Goal: Complete application form

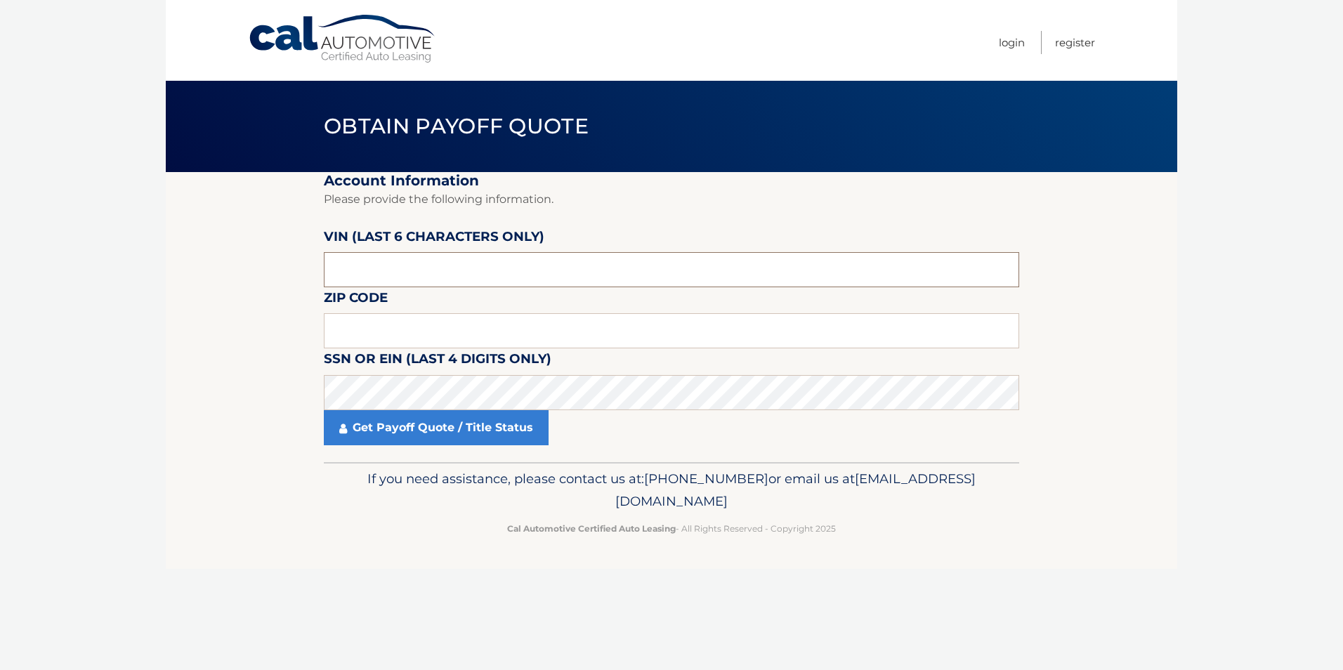
click at [358, 259] on input "text" at bounding box center [672, 269] width 696 height 35
drag, startPoint x: 380, startPoint y: 276, endPoint x: 291, endPoint y: 272, distance: 89.3
click at [291, 272] on section "Account Information Please provide the following information. VIN (last 6 chara…" at bounding box center [672, 317] width 1012 height 290
drag, startPoint x: 375, startPoint y: 263, endPoint x: 306, endPoint y: 269, distance: 69.8
click at [306, 269] on section "Account Information Please provide the following information. VIN (last 6 chara…" at bounding box center [672, 317] width 1012 height 290
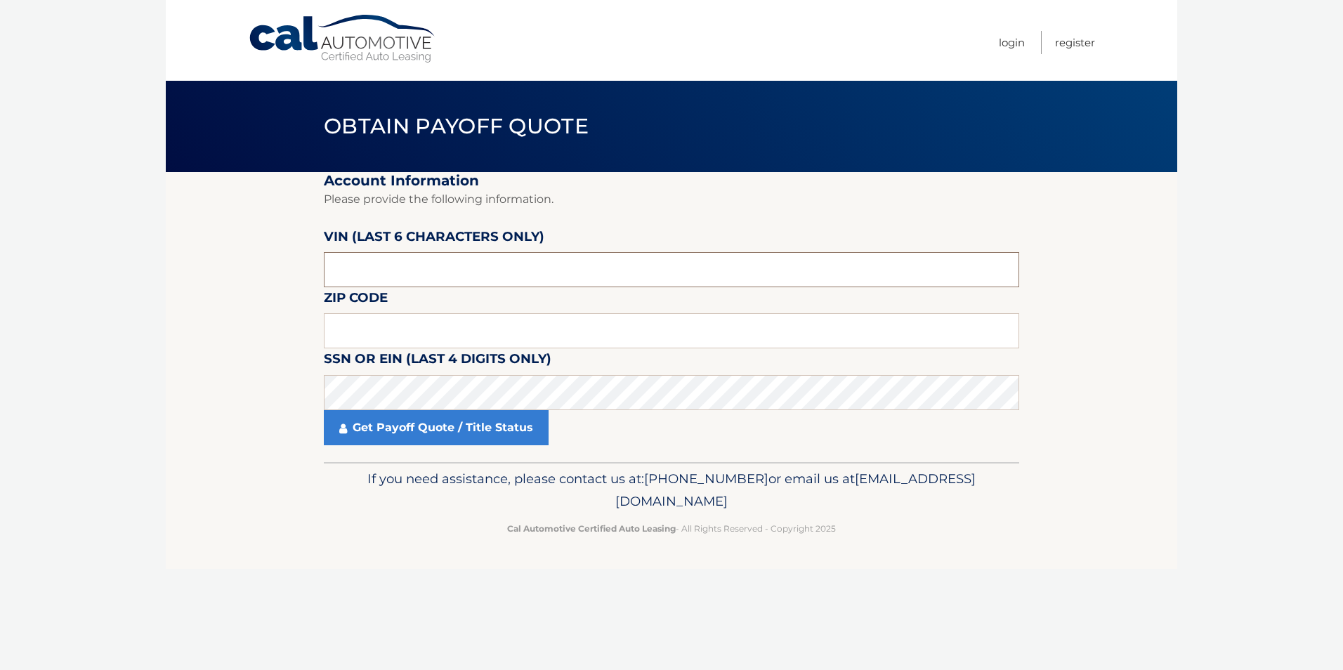
click at [363, 275] on input "text" at bounding box center [672, 269] width 696 height 35
paste input "025184"
type input "025184"
click at [387, 331] on input "text" at bounding box center [672, 330] width 696 height 35
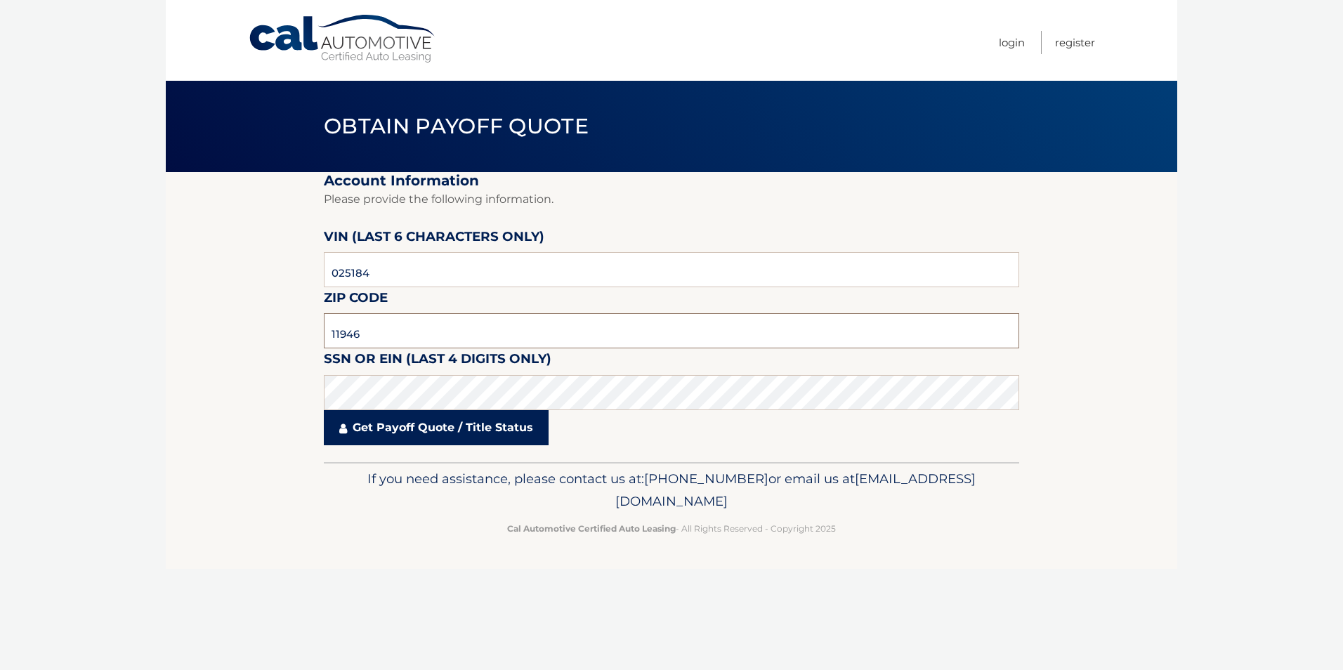
type input "11946"
click at [389, 426] on link "Get Payoff Quote / Title Status" at bounding box center [436, 427] width 225 height 35
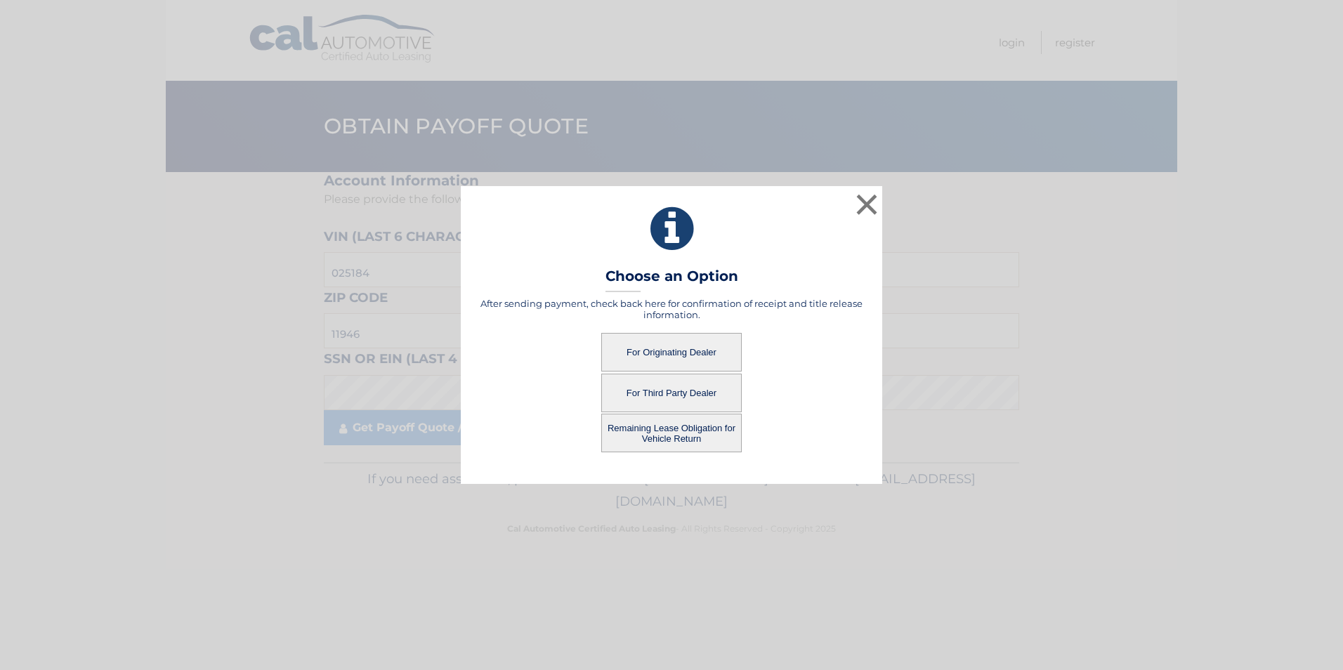
click at [671, 354] on button "For Originating Dealer" at bounding box center [671, 352] width 141 height 39
click at [670, 349] on button "For Originating Dealer" at bounding box center [671, 352] width 141 height 39
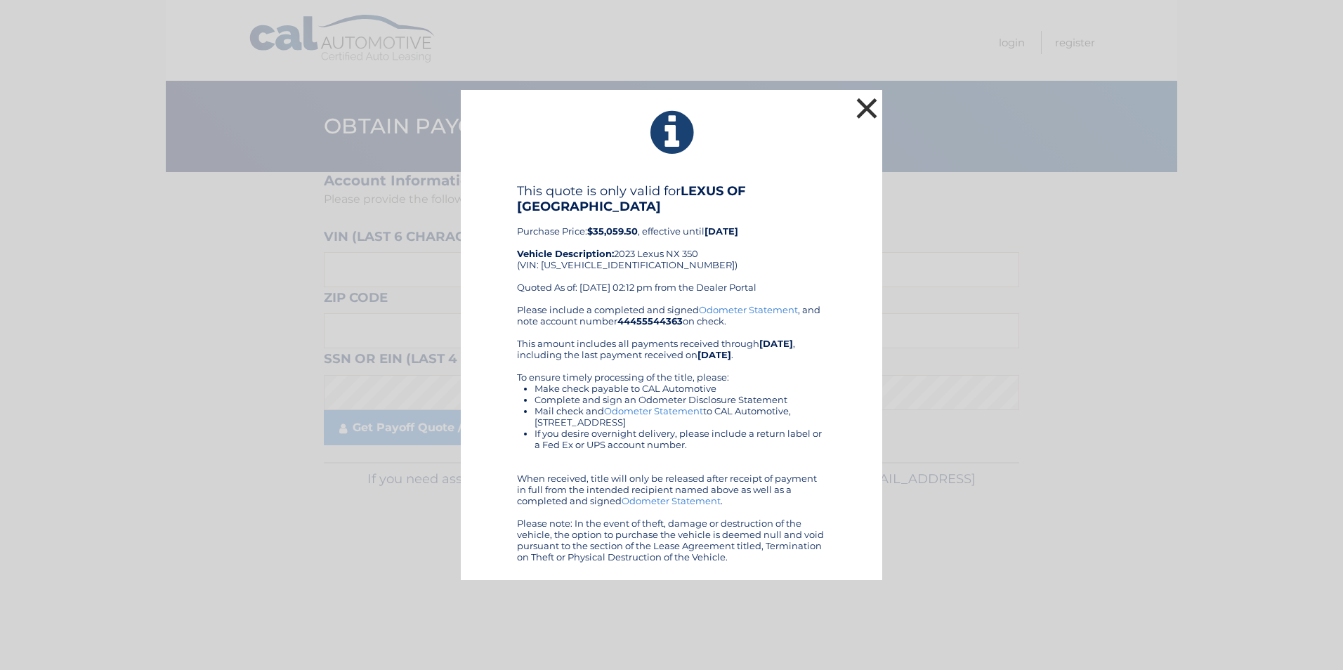
click at [868, 107] on button "×" at bounding box center [867, 108] width 28 height 28
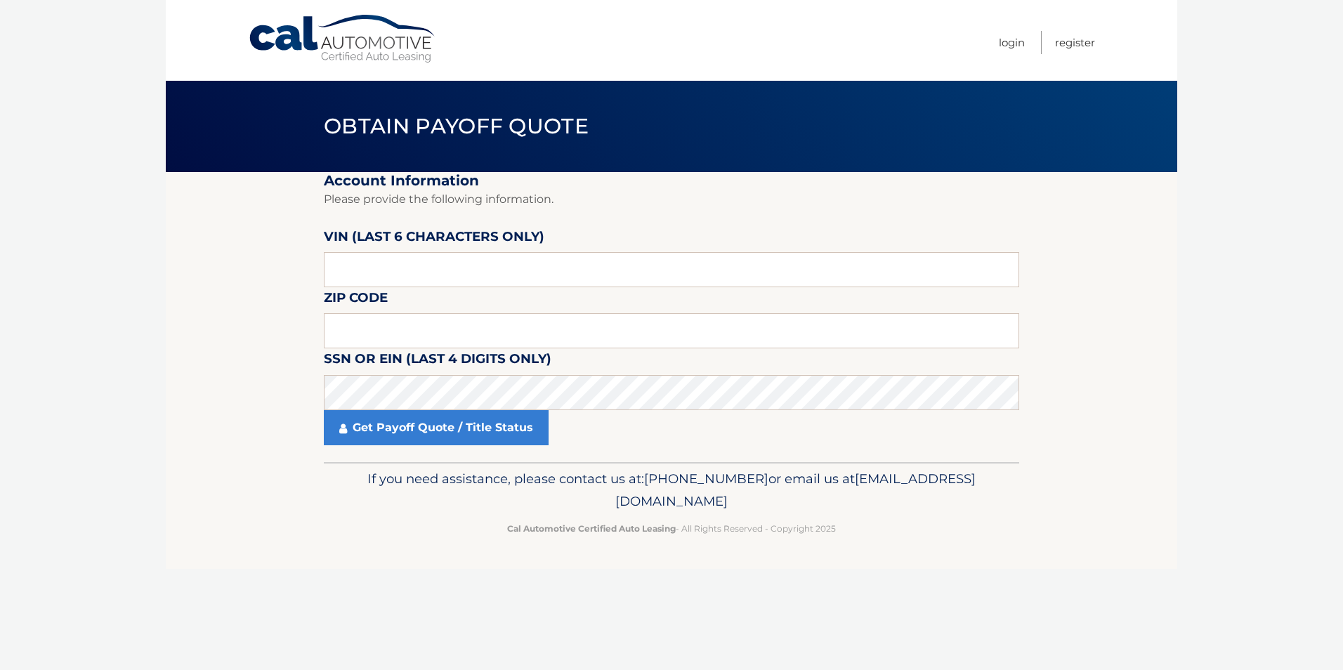
drag, startPoint x: 440, startPoint y: 55, endPoint x: 1166, endPoint y: 517, distance: 861.1
click at [1166, 517] on footer "If you need assistance, please contact us at: 609-807-3200 or email us at Custo…" at bounding box center [672, 515] width 1012 height 107
drag, startPoint x: 1281, startPoint y: 0, endPoint x: 1144, endPoint y: 652, distance: 666.1
click at [1144, 652] on div "Cal Automotive Menu Login Register Obtain Payoff Quote ×" at bounding box center [672, 335] width 1012 height 670
drag, startPoint x: 1283, startPoint y: 94, endPoint x: 1270, endPoint y: 1, distance: 94.4
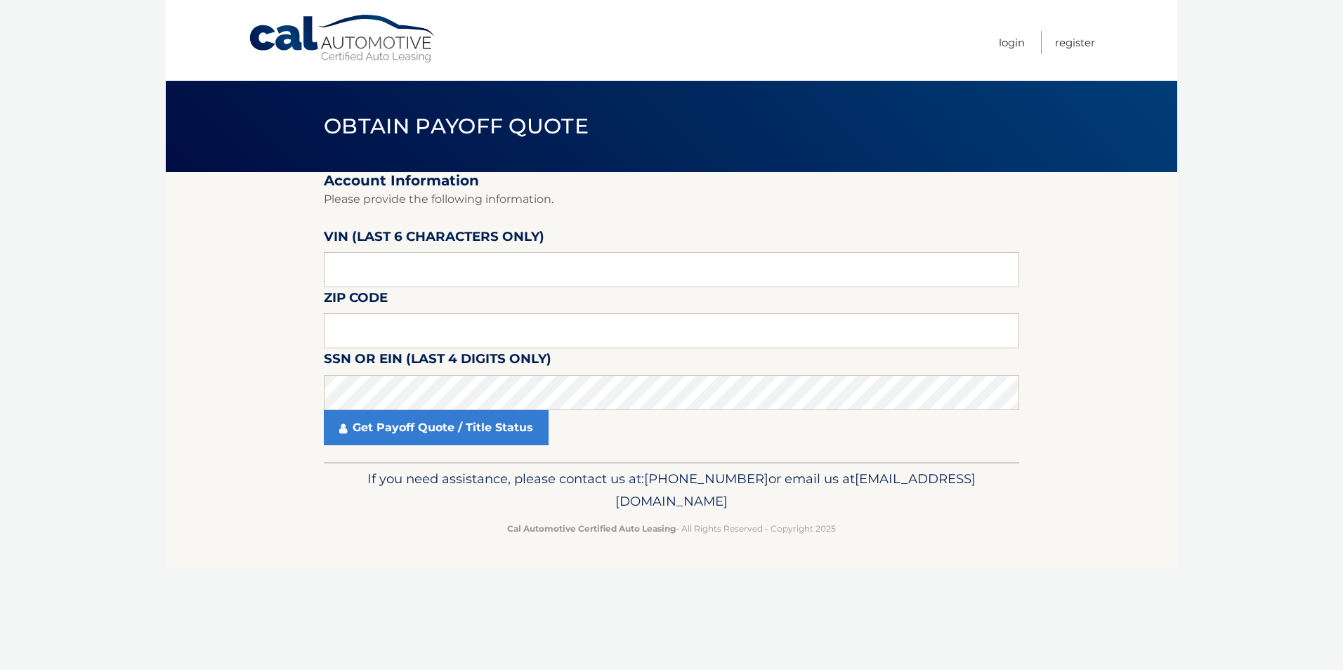
click at [1282, 86] on body "Cal Automotive Menu Login Register Obtain Payoff Quote" at bounding box center [671, 335] width 1343 height 670
drag, startPoint x: 1270, startPoint y: 1, endPoint x: 1298, endPoint y: 326, distance: 326.5
click at [1305, 339] on body "Cal Automotive Menu Login Register Obtain Payoff Quote" at bounding box center [671, 335] width 1343 height 670
click at [1162, 525] on footer "If you need assistance, please contact us at: 609-807-3200 or email us at Custo…" at bounding box center [672, 515] width 1012 height 107
drag, startPoint x: 21, startPoint y: 278, endPoint x: 39, endPoint y: 266, distance: 21.8
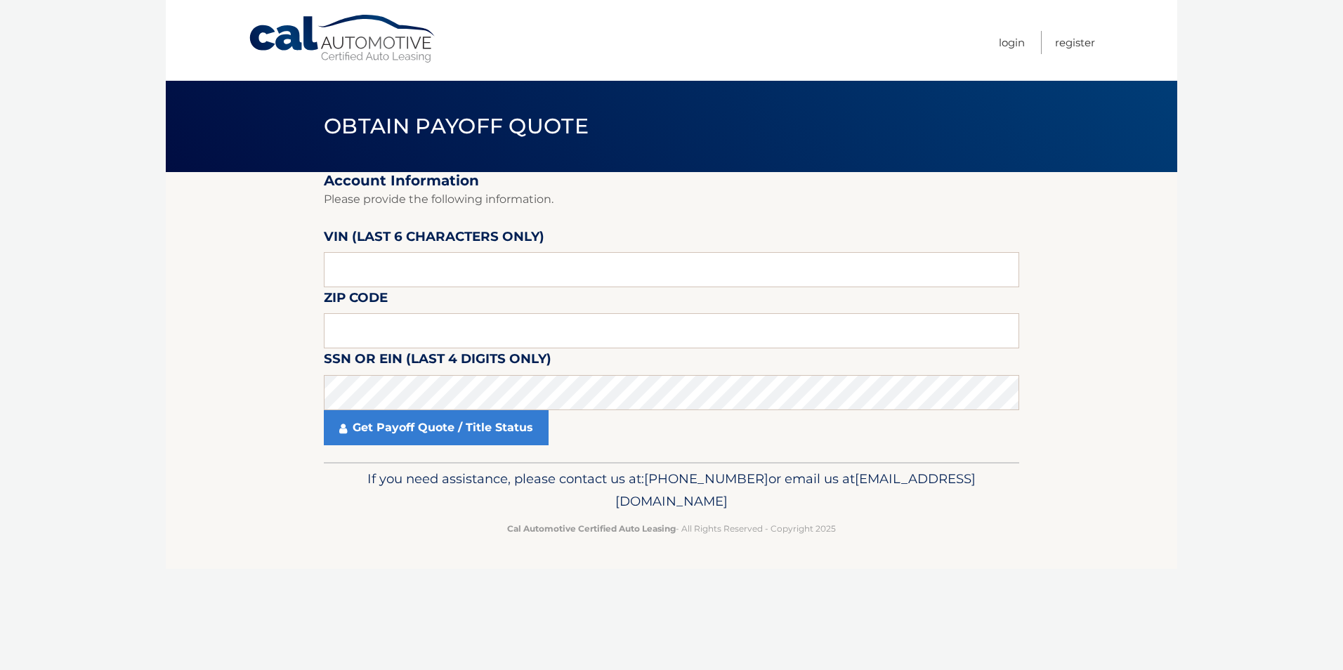
click at [21, 278] on body "Cal Automotive Menu Login Register Obtain Payoff Quote" at bounding box center [671, 335] width 1343 height 670
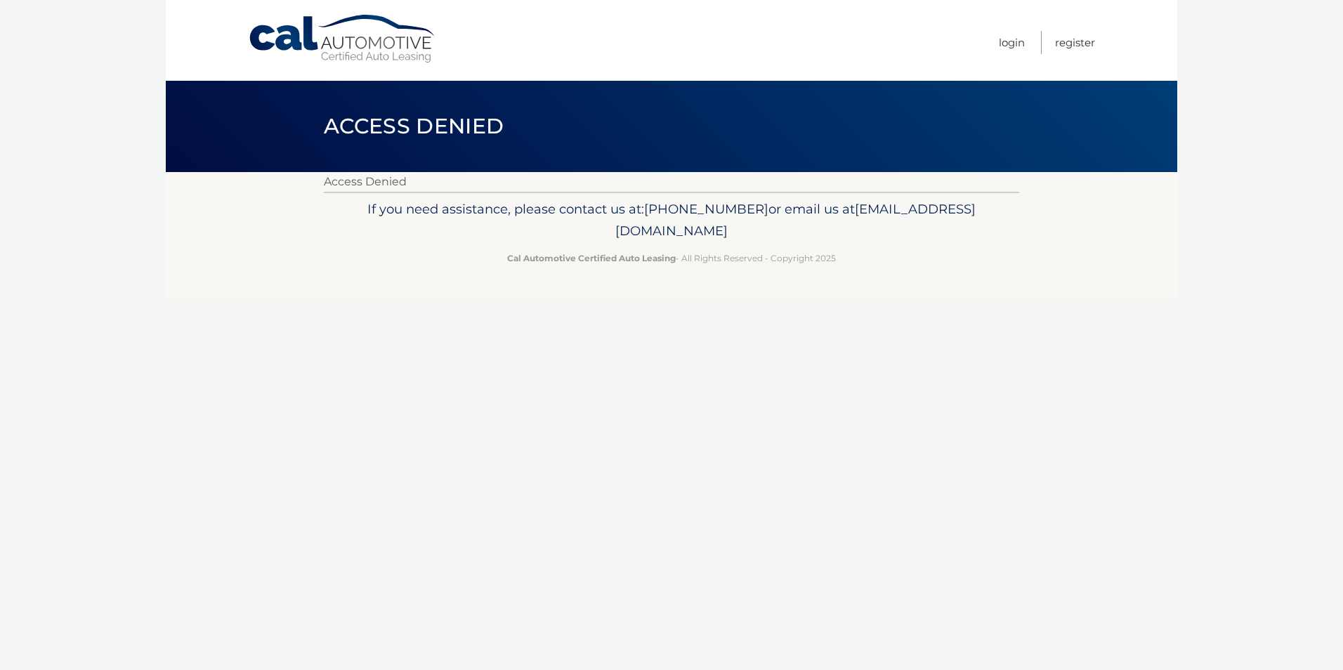
drag, startPoint x: 714, startPoint y: 482, endPoint x: 771, endPoint y: 378, distance: 118.5
click at [714, 478] on div "Cal Automotive Menu Login Register Access Denied" at bounding box center [672, 335] width 1012 height 670
click at [1277, 82] on body "Cal Automotive Menu Login Register Access Denied" at bounding box center [671, 335] width 1343 height 670
click at [1018, 43] on link "Login" at bounding box center [1012, 42] width 26 height 23
